Goal: Information Seeking & Learning: Understand process/instructions

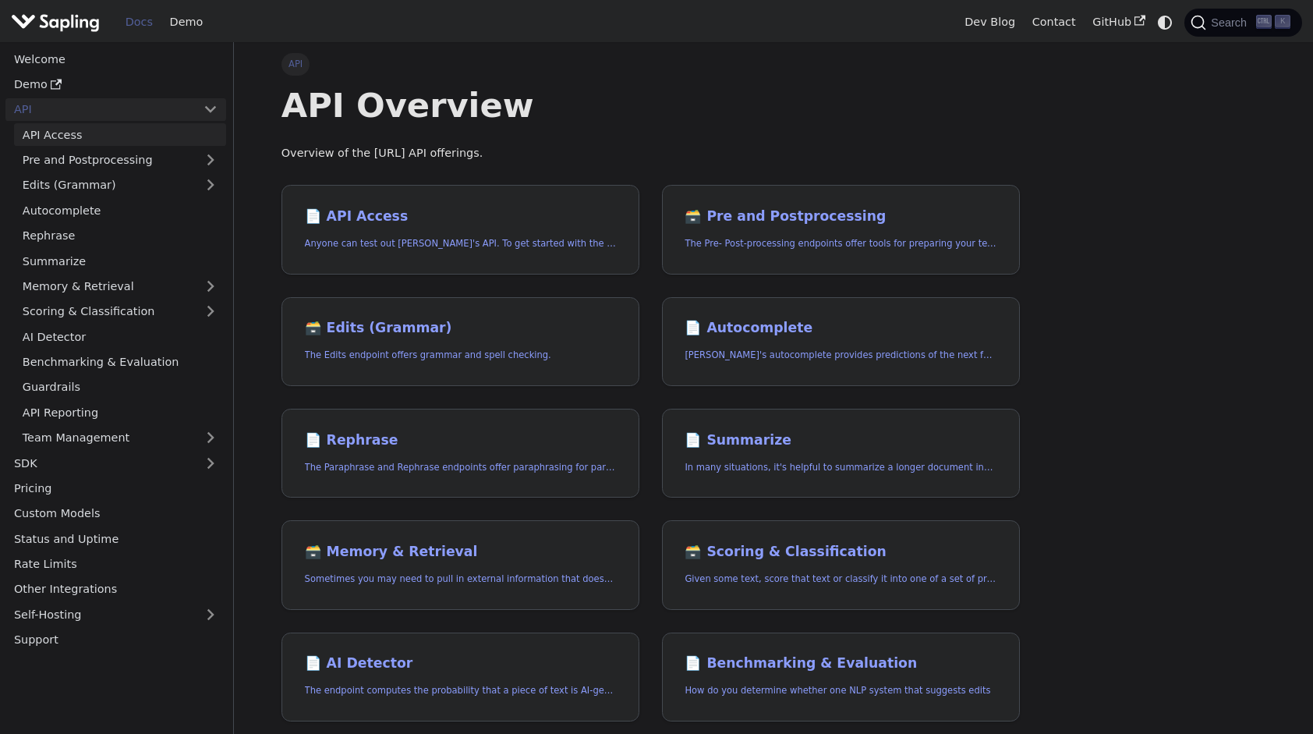
click at [70, 139] on link "API Access" at bounding box center [120, 134] width 212 height 23
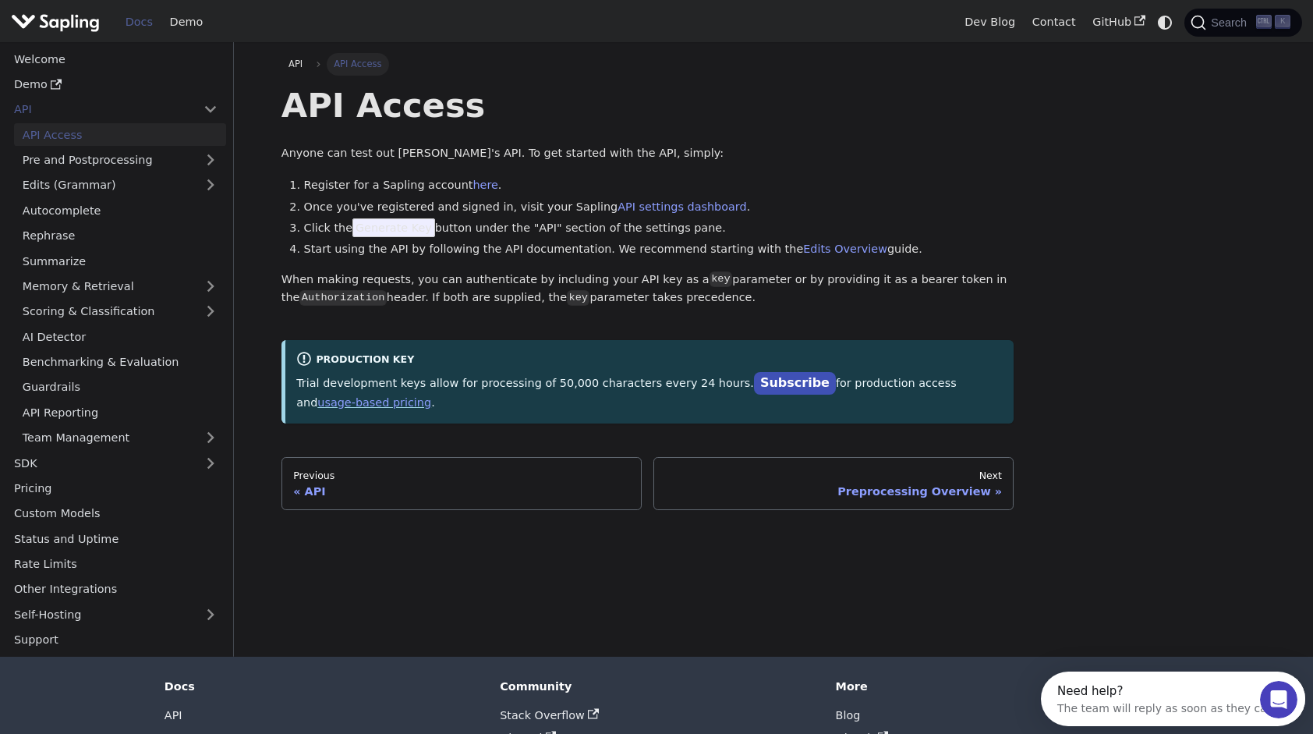
click at [380, 230] on span "Generate Key" at bounding box center [393, 227] width 83 height 19
drag, startPoint x: 306, startPoint y: 186, endPoint x: 472, endPoint y: 195, distance: 165.5
click at [472, 195] on ol "Register for a Sapling account here . Once you've registered and signed in, vis…" at bounding box center [647, 217] width 733 height 83
drag, startPoint x: 472, startPoint y: 195, endPoint x: 610, endPoint y: 173, distance: 139.7
click at [610, 173] on div "API Access Anyone can test out Sapling's API. To get started with the API, simp…" at bounding box center [647, 253] width 733 height 339
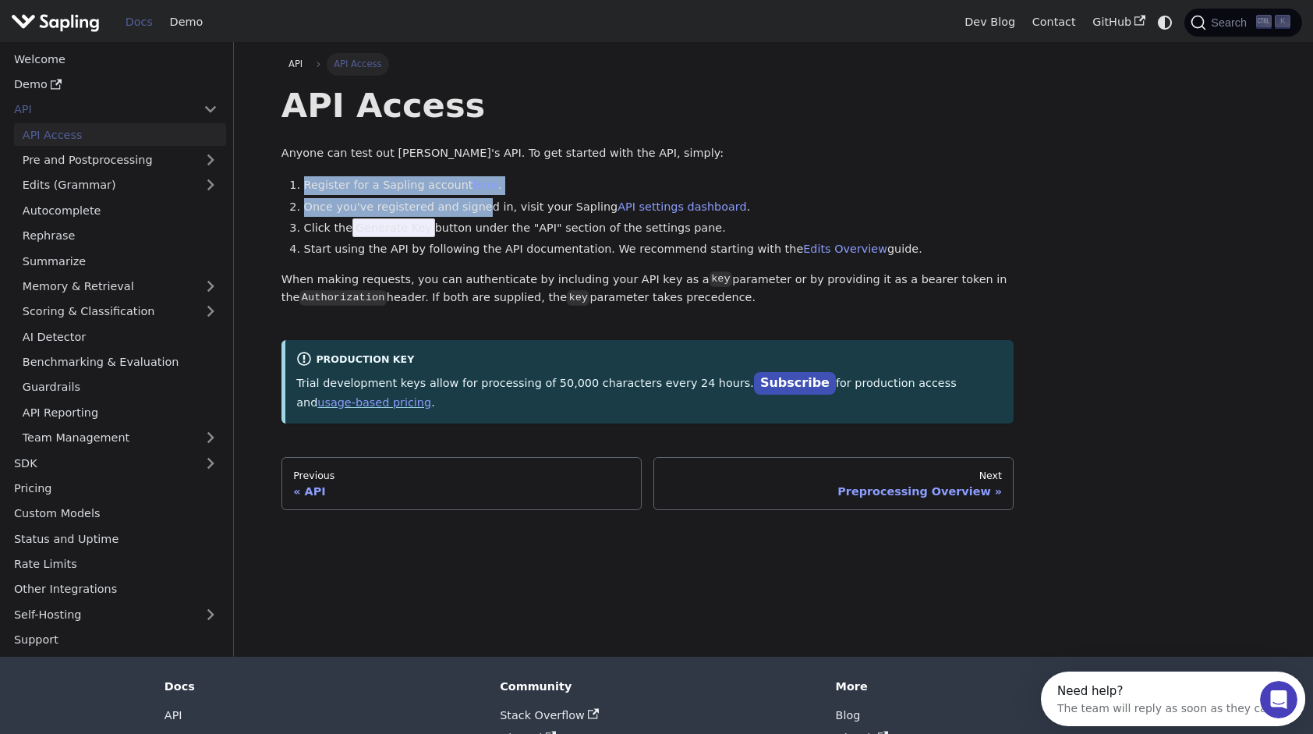
click at [532, 172] on div "API Access Anyone can test out Sapling's API. To get started with the API, simp…" at bounding box center [647, 253] width 733 height 339
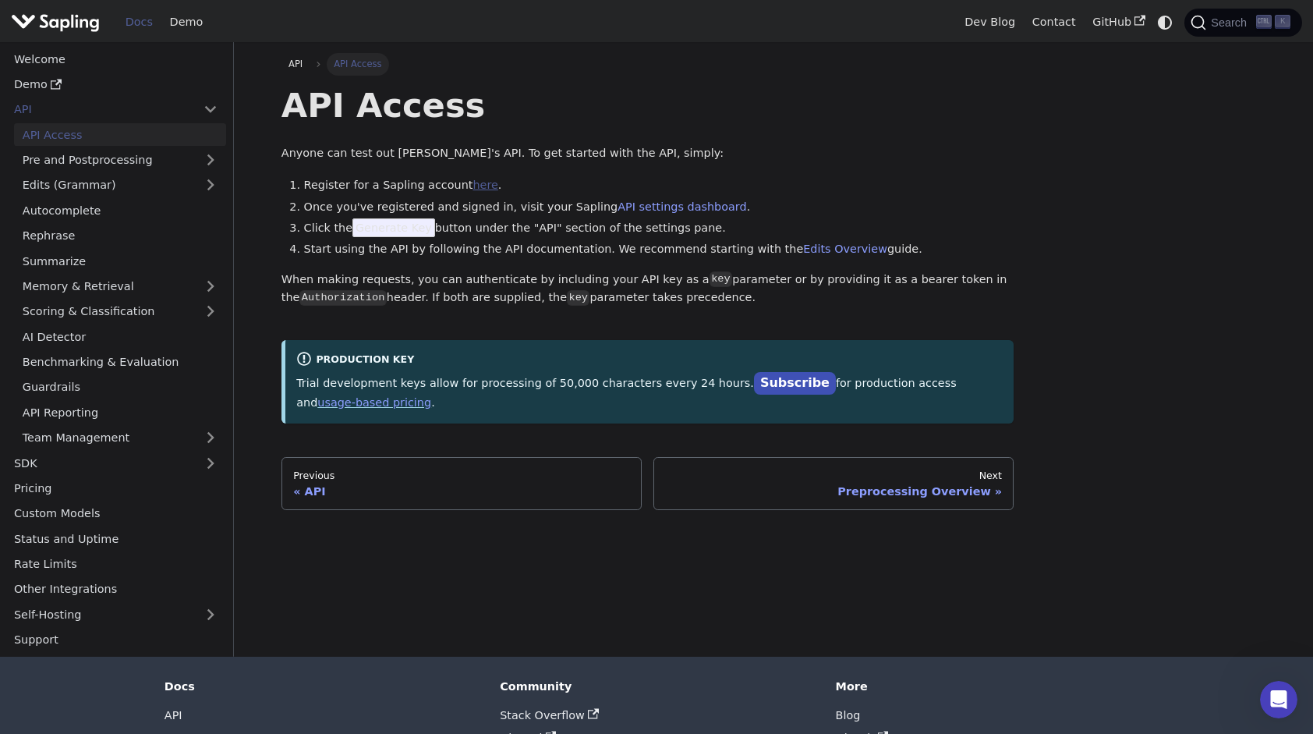
click at [472, 185] on link "here" at bounding box center [484, 185] width 25 height 12
click at [583, 126] on h1 "API Access" at bounding box center [647, 105] width 733 height 42
click at [370, 234] on span "Generate Key" at bounding box center [393, 227] width 83 height 19
drag, startPoint x: 511, startPoint y: 230, endPoint x: 532, endPoint y: 228, distance: 21.2
click at [532, 228] on li "Click the Generate Key button under the "API" section of the settings pane." at bounding box center [659, 228] width 710 height 19
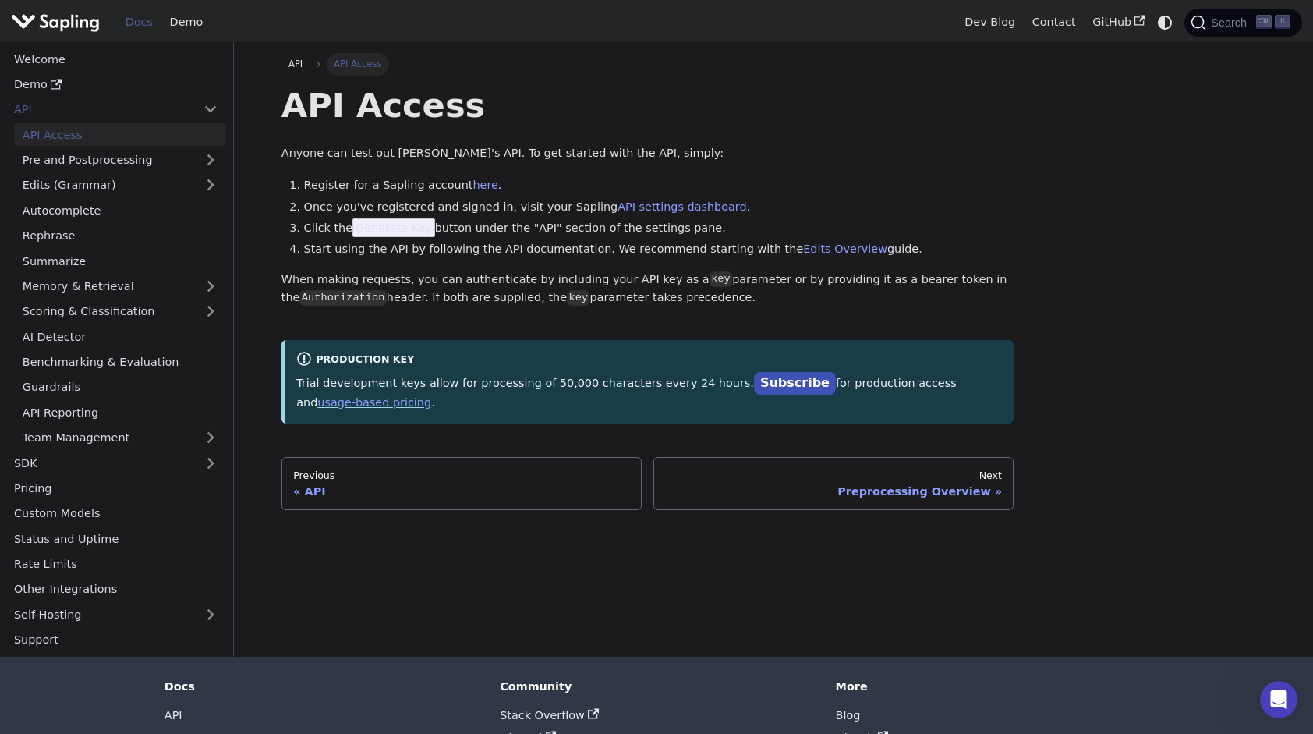
drag, startPoint x: 532, startPoint y: 228, endPoint x: 719, endPoint y: 214, distance: 186.8
click at [719, 214] on li "Once you've registered and signed in, visit your Sapling API settings dashboard…" at bounding box center [659, 207] width 710 height 19
drag, startPoint x: 306, startPoint y: 252, endPoint x: 591, endPoint y: 243, distance: 285.4
click at [591, 243] on li "Start using the API by following the API documentation. We recommend starting w…" at bounding box center [659, 249] width 710 height 19
drag, startPoint x: 591, startPoint y: 243, endPoint x: 617, endPoint y: 262, distance: 32.4
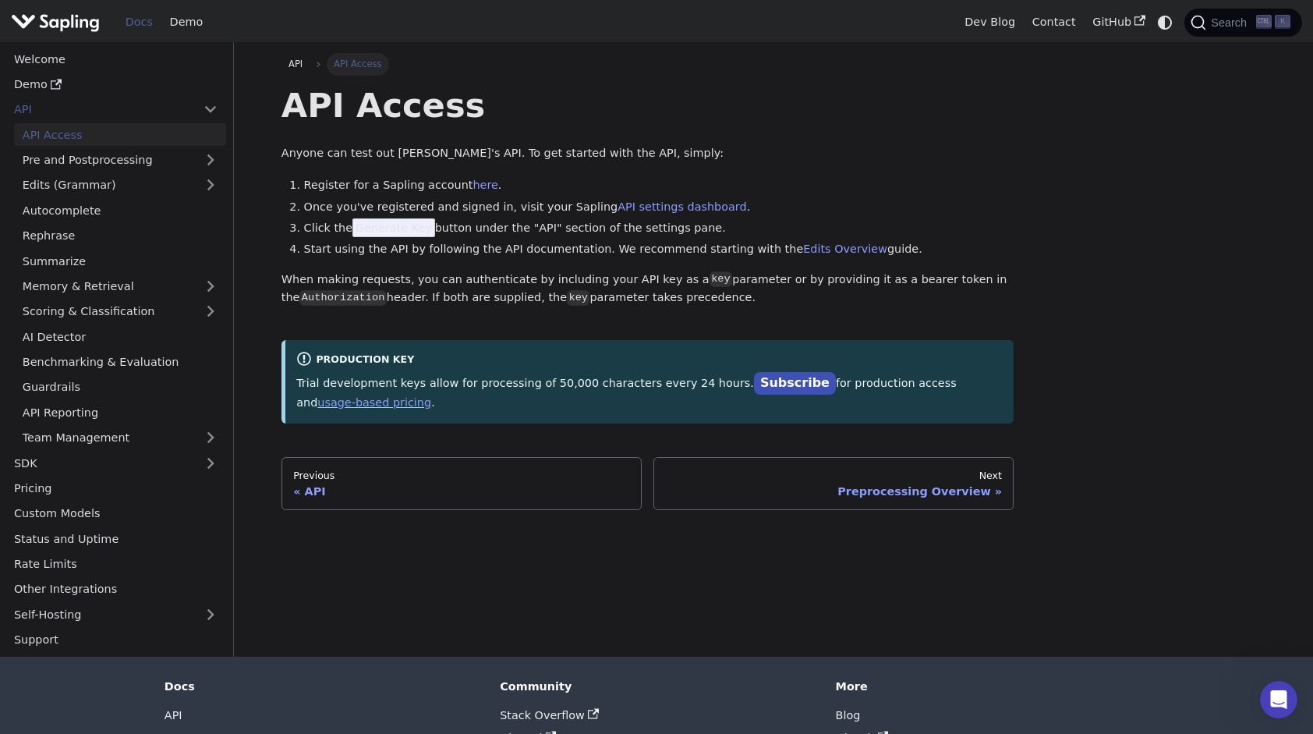
click at [617, 262] on div "API Access Anyone can test out Sapling's API. To get started with the API, simp…" at bounding box center [647, 253] width 733 height 339
click at [150, 184] on link "Edits (Grammar)" at bounding box center [120, 185] width 212 height 23
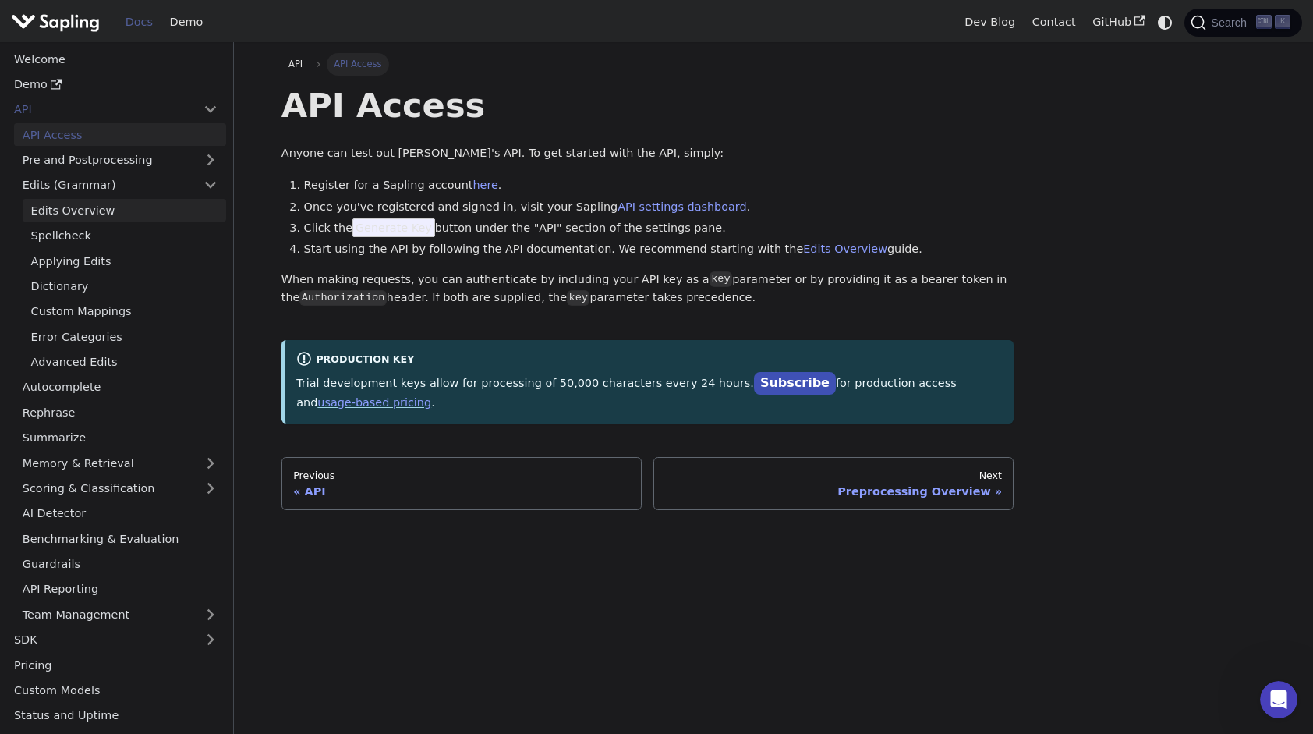
click at [148, 218] on link "Edits Overview" at bounding box center [124, 210] width 203 height 23
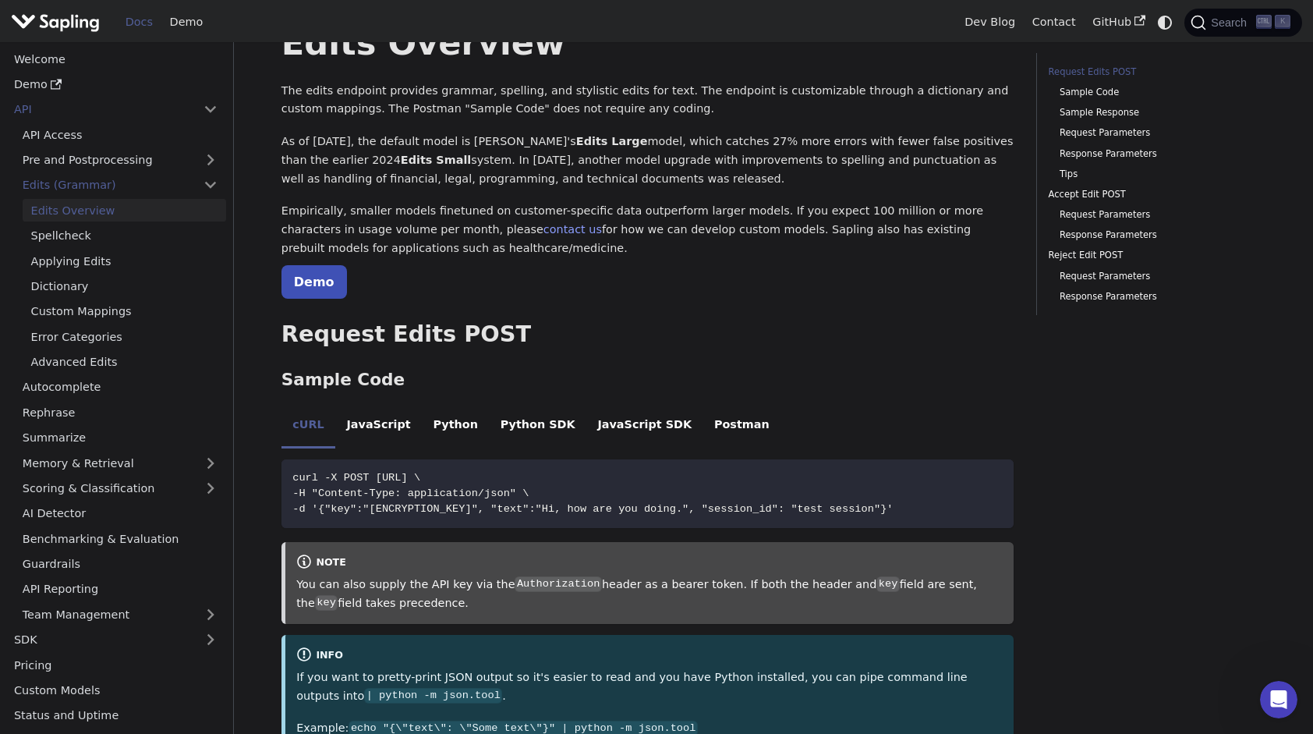
scroll to position [156, 0]
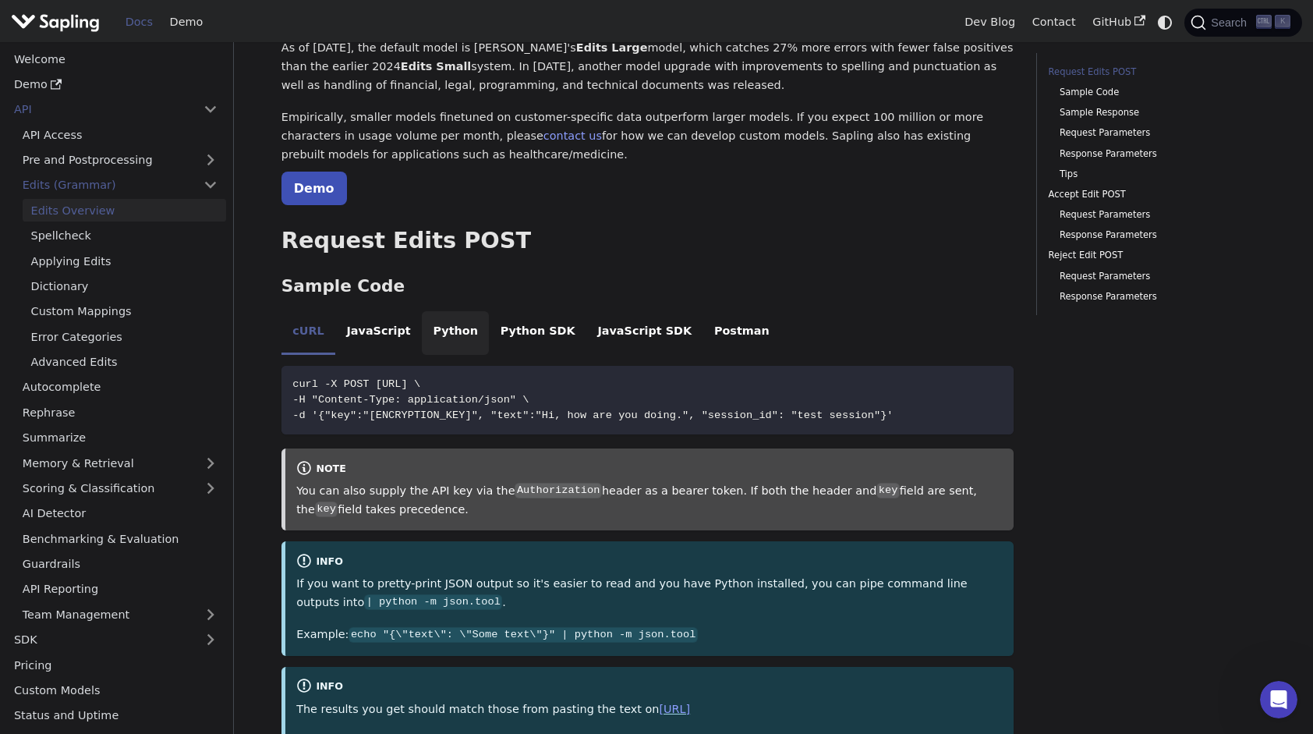
click at [452, 324] on li "Python" at bounding box center [455, 333] width 67 height 44
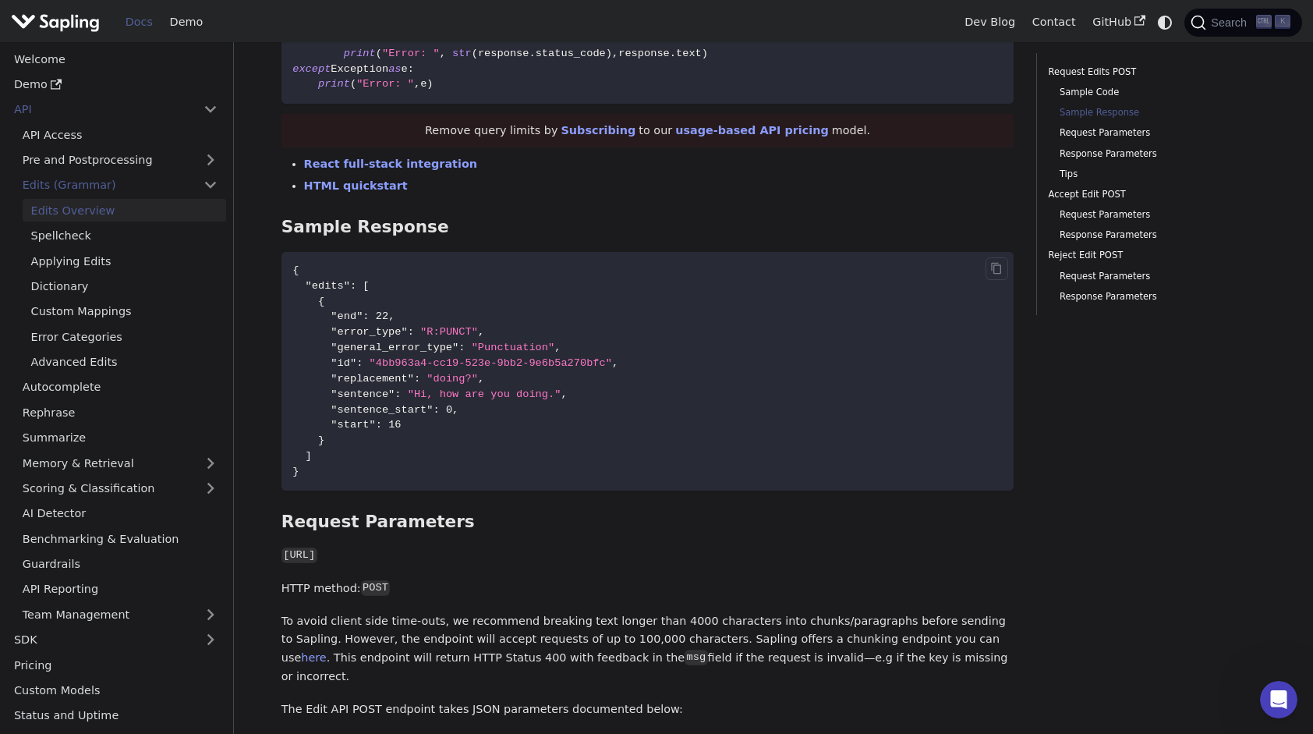
scroll to position [780, 0]
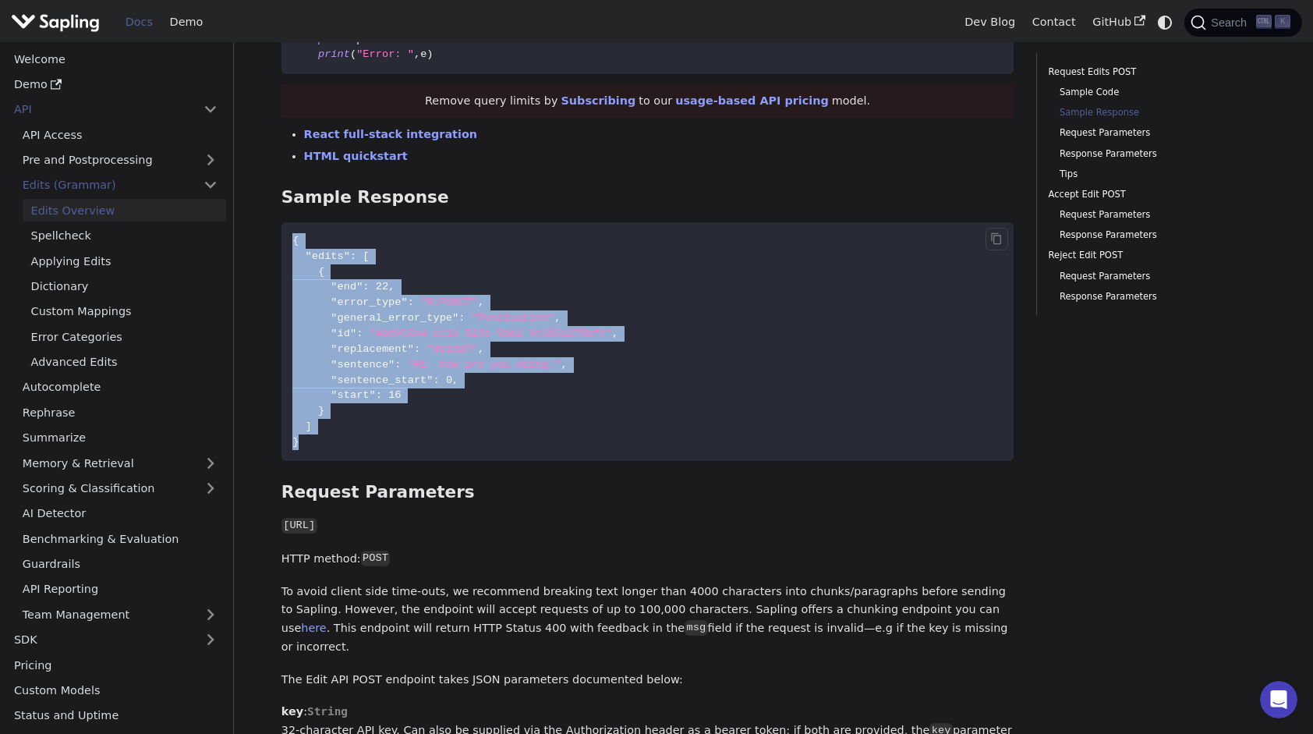
drag, startPoint x: 341, startPoint y: 452, endPoint x: 285, endPoint y: 239, distance: 219.9
click at [285, 239] on code "{ "edits" : [ { "end" : 22 , "error_type" : "R:PUNCT" , "general_error_type" : …" at bounding box center [647, 341] width 733 height 239
copy code "{ "edits" : [ { "end" : 22 , "error_type" : "R:PUNCT" , "general_error_type" : …"
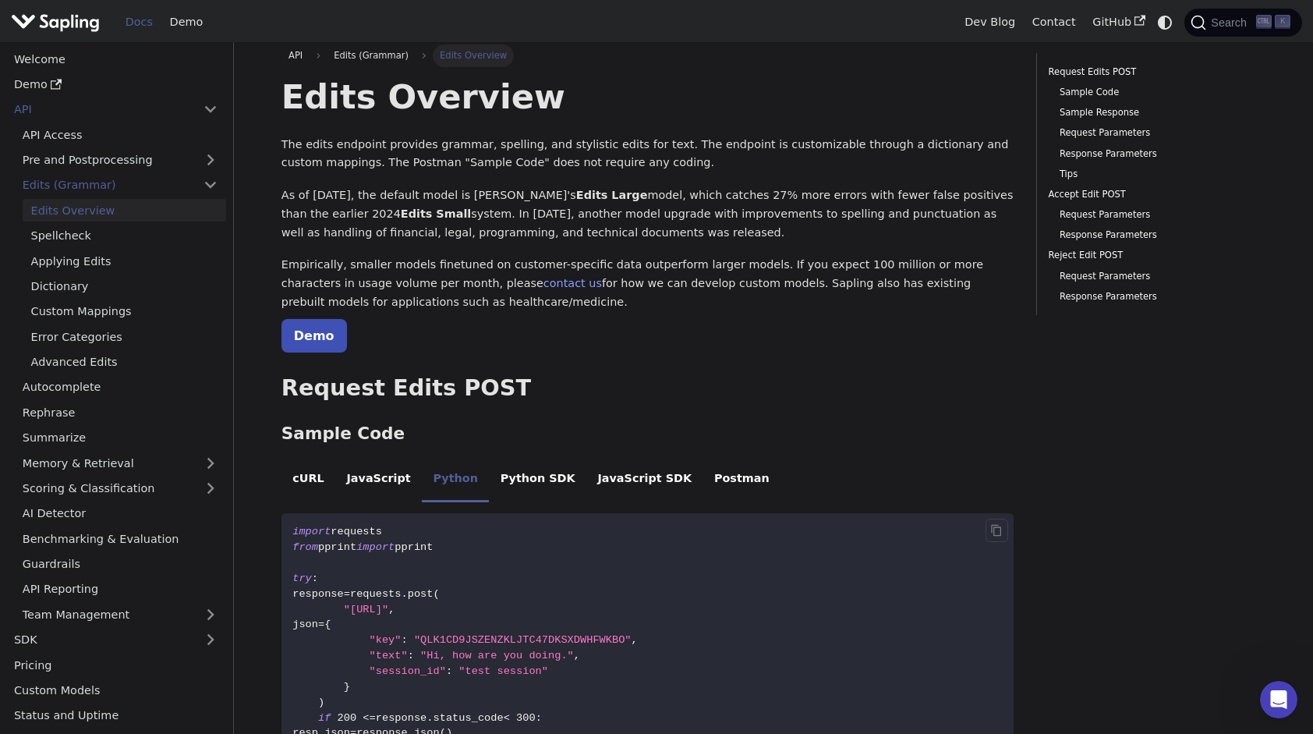
scroll to position [0, 0]
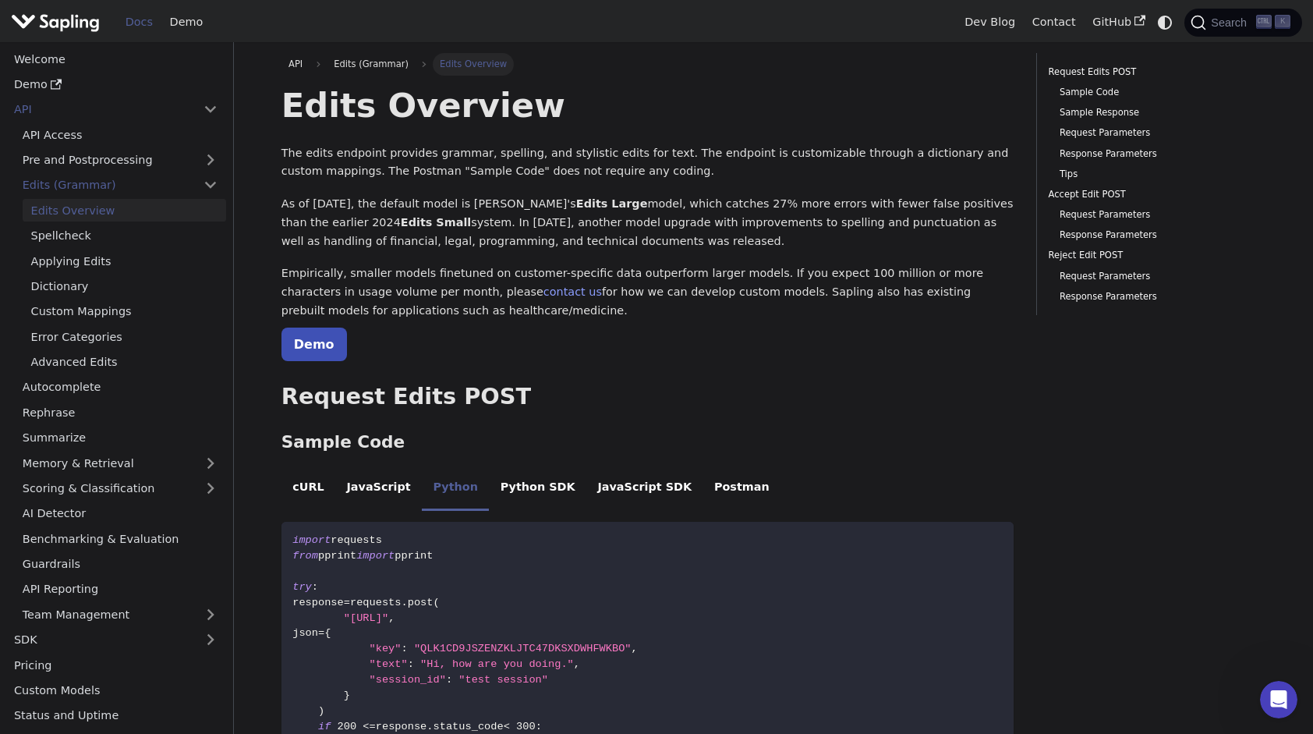
drag, startPoint x: 401, startPoint y: 209, endPoint x: 660, endPoint y: 241, distance: 261.5
click at [660, 241] on p "As of November 2024, the default model is Sapling's Edits Large model, which ca…" at bounding box center [647, 222] width 733 height 55
click at [675, 393] on h2 "Request Edits POST ​" at bounding box center [647, 397] width 733 height 28
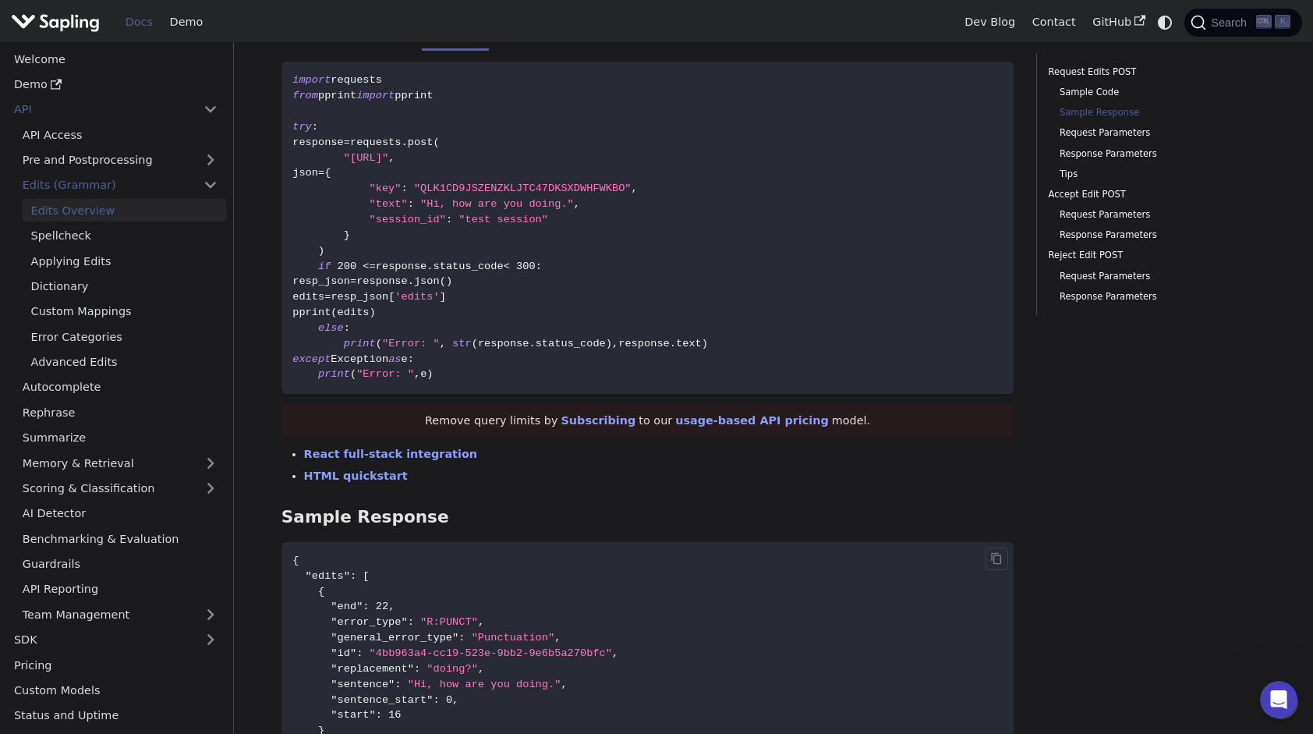
scroll to position [390, 0]
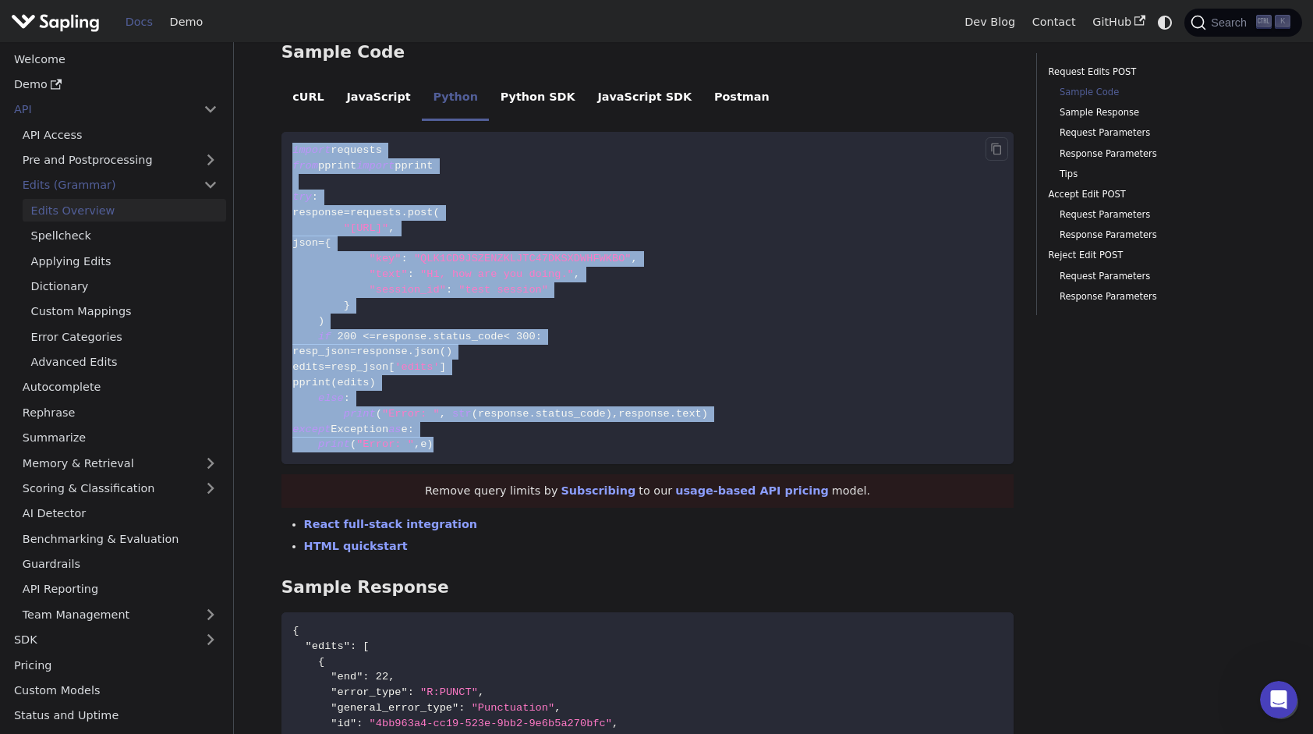
drag, startPoint x: 440, startPoint y: 450, endPoint x: 282, endPoint y: 147, distance: 342.0
click at [282, 147] on code "import requests from pprint import pprint try : response = requests . post ( "h…" at bounding box center [647, 298] width 733 height 332
copy code "import requests from pprint import pprint try : response = requests . post ( "h…"
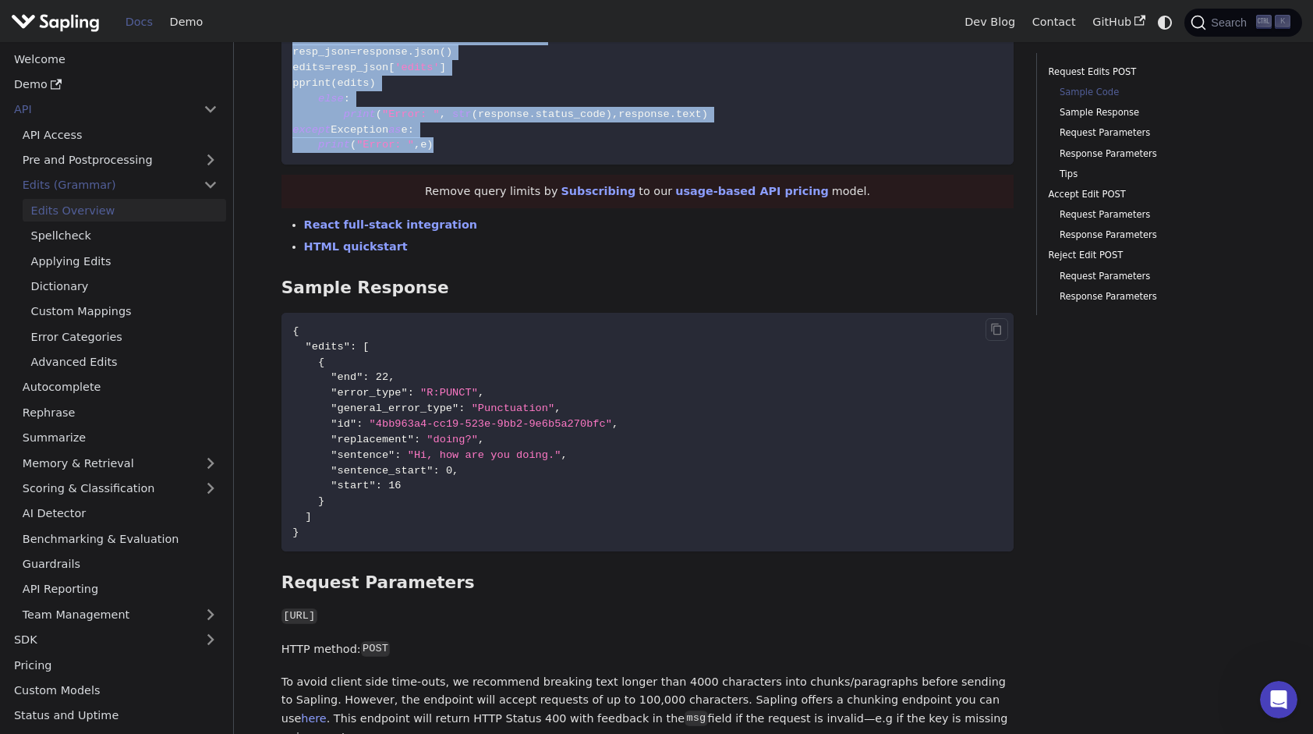
scroll to position [780, 0]
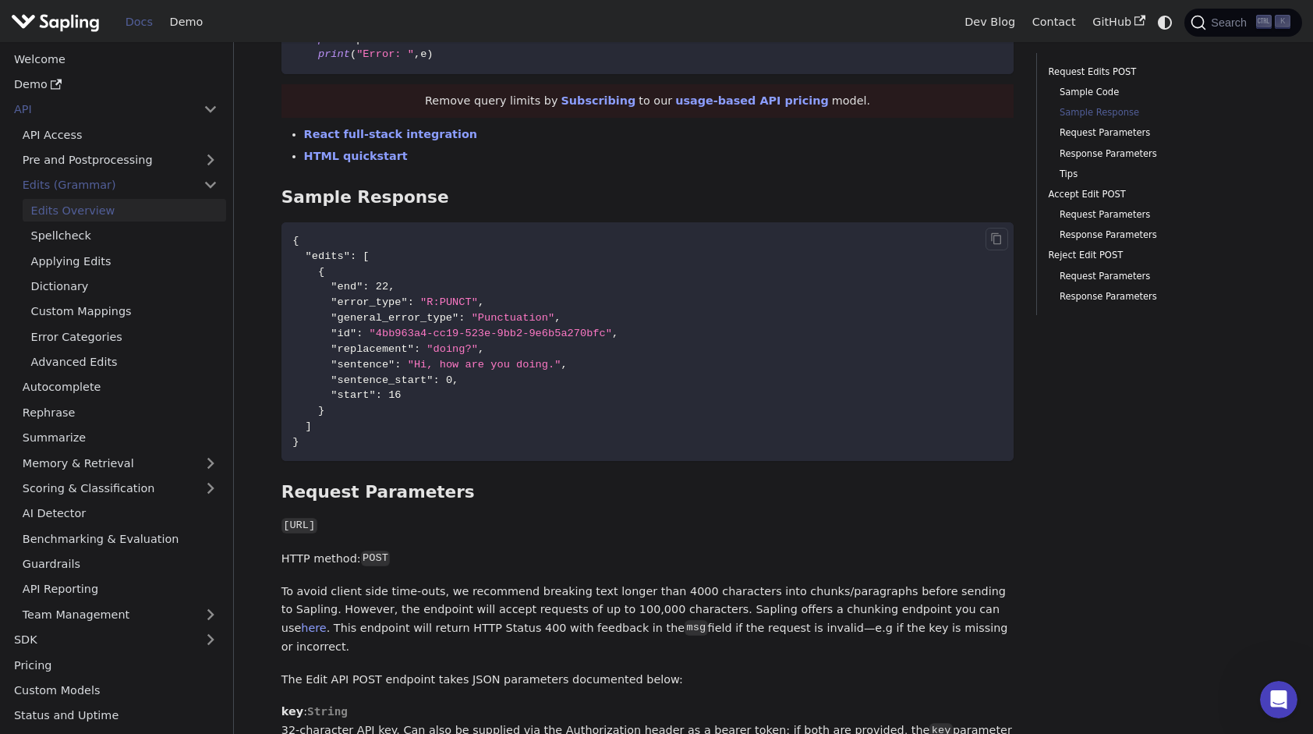
click at [320, 451] on code "{ "edits" : [ { "end" : 22 , "error_type" : "R:PUNCT" , "general_error_type" : …" at bounding box center [647, 341] width 733 height 239
click at [985, 233] on button "Copy code to clipboard" at bounding box center [996, 239] width 23 height 23
